Goal: Book appointment/travel/reservation

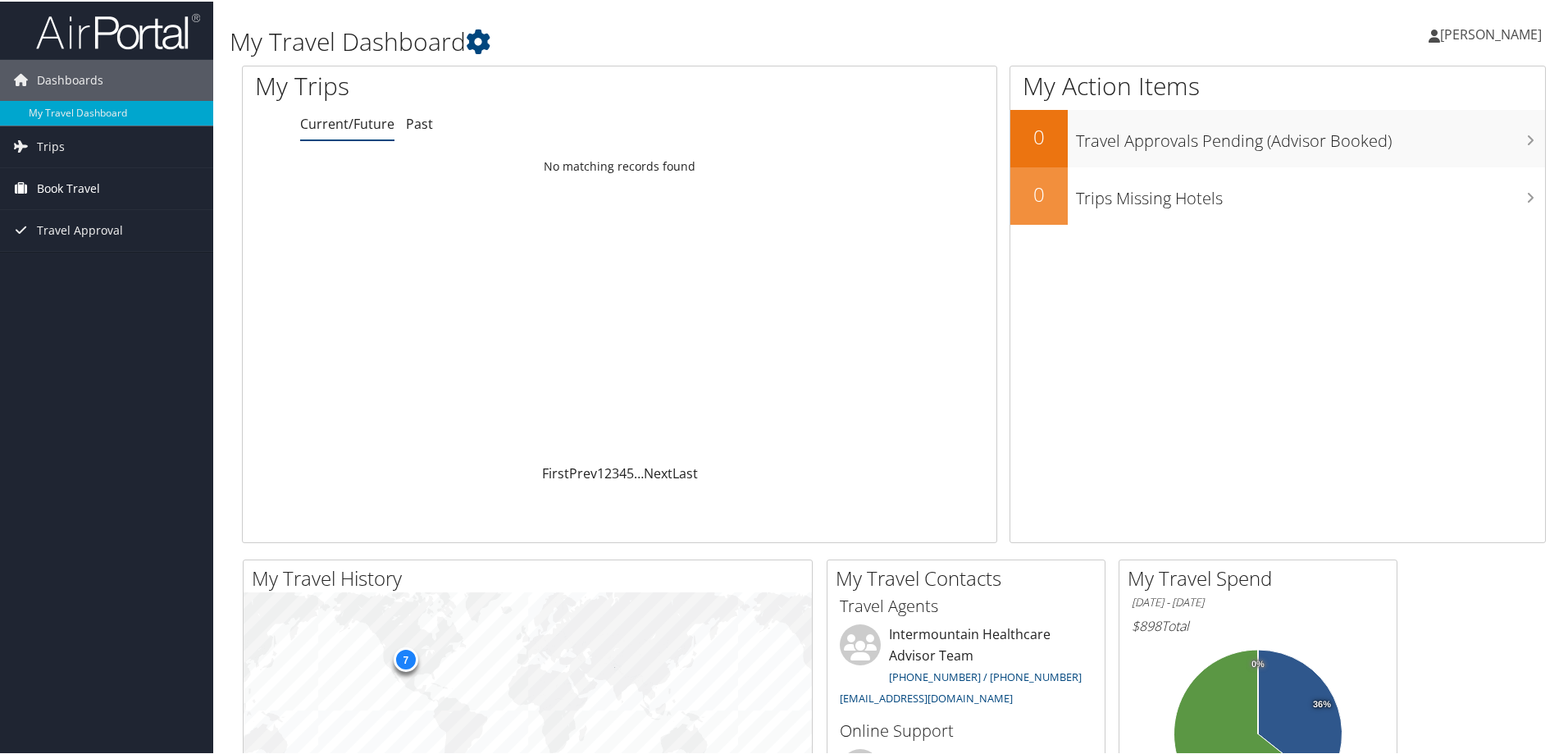
click at [46, 190] on span "Book Travel" at bounding box center [69, 186] width 63 height 41
click at [82, 271] on link "Book/Manage Online Trips" at bounding box center [107, 269] width 213 height 24
click at [80, 277] on link "Book/Manage Online Trips" at bounding box center [107, 269] width 213 height 24
